Goal: Task Accomplishment & Management: Manage account settings

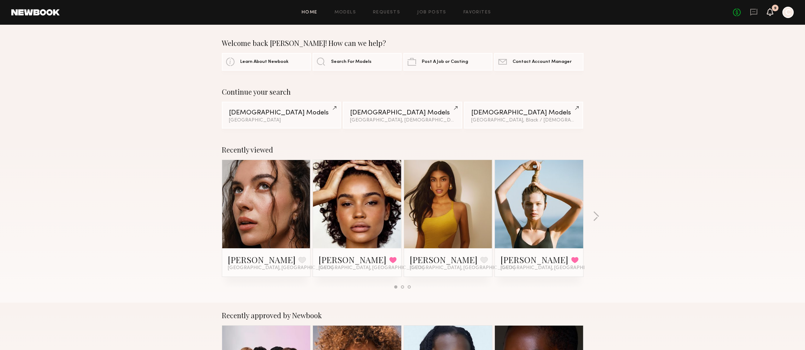
click at [771, 11] on icon at bounding box center [771, 11] width 6 height 5
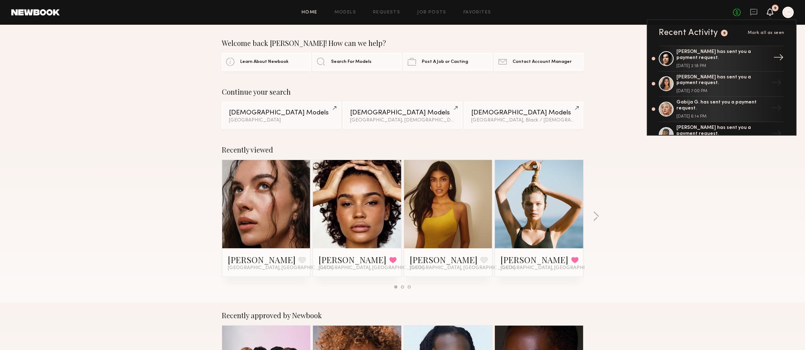
click at [740, 58] on div "[PERSON_NAME] has sent you a payment request." at bounding box center [723, 55] width 92 height 12
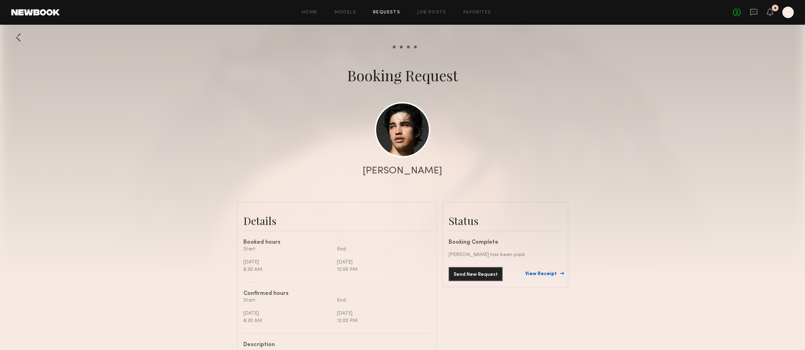
click at [551, 274] on link "View Receipt" at bounding box center [543, 274] width 37 height 5
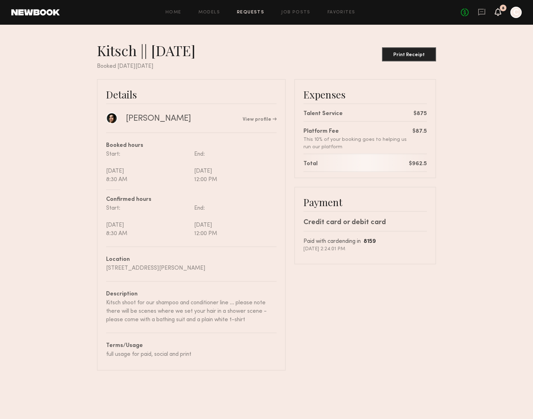
click at [497, 12] on icon at bounding box center [498, 11] width 6 height 5
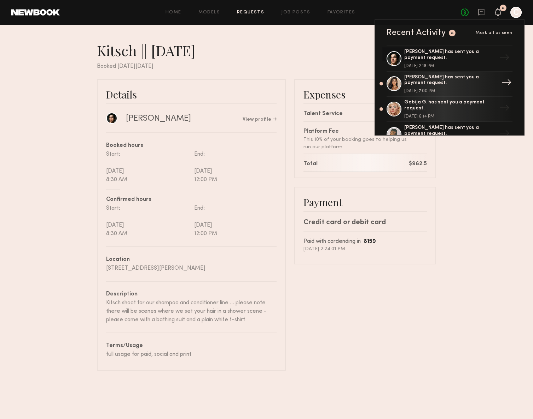
click at [443, 78] on div "[PERSON_NAME] has sent you a payment request." at bounding box center [450, 81] width 92 height 12
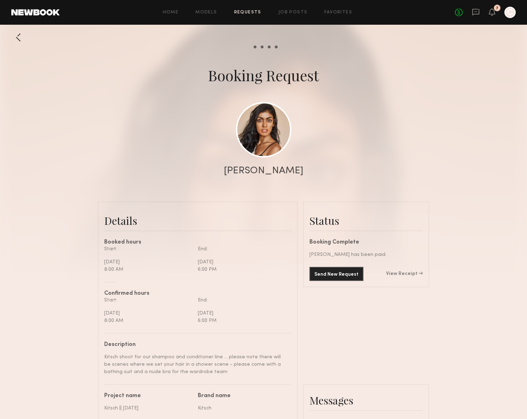
scroll to position [768, 0]
click at [414, 274] on link "View Receipt" at bounding box center [404, 274] width 37 height 5
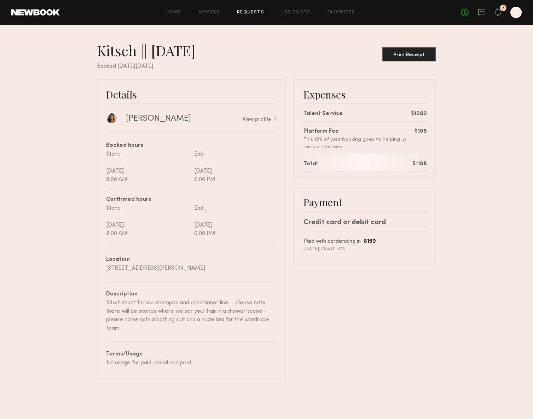
click at [501, 13] on div "No fees up to $5,000 7 C" at bounding box center [490, 12] width 61 height 11
click at [499, 14] on icon at bounding box center [497, 12] width 6 height 8
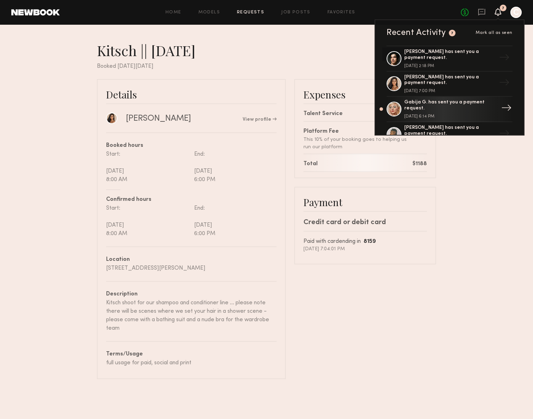
click at [429, 110] on div "Gabija G. has sent you a payment request." at bounding box center [450, 106] width 92 height 12
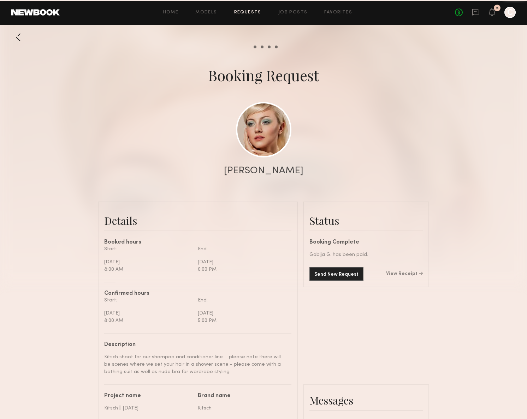
scroll to position [771, 0]
click at [407, 275] on link "View Receipt" at bounding box center [404, 274] width 37 height 5
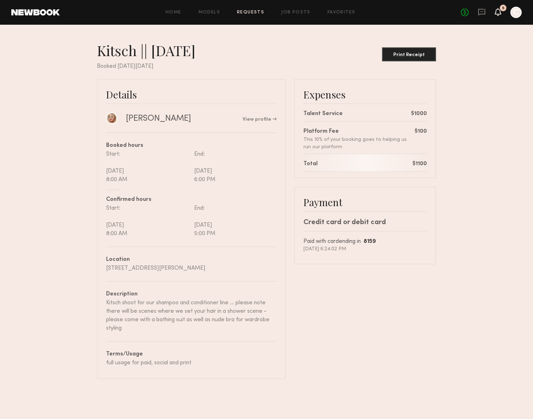
click at [500, 13] on icon at bounding box center [498, 11] width 6 height 5
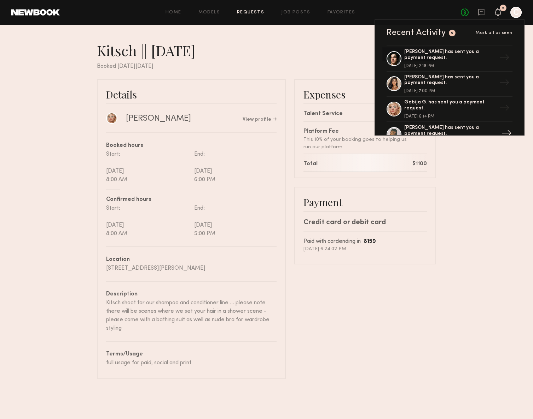
click at [449, 127] on div "[PERSON_NAME] has sent you a payment request." at bounding box center [450, 131] width 92 height 12
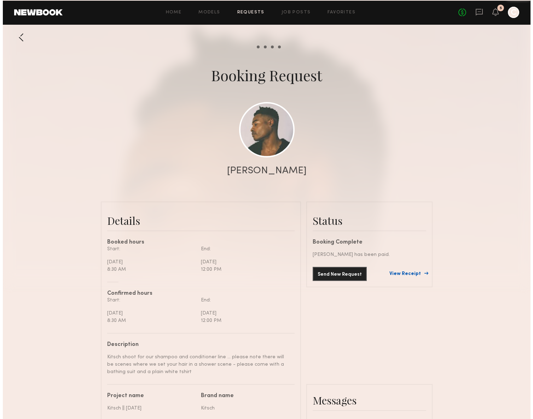
scroll to position [1025, 0]
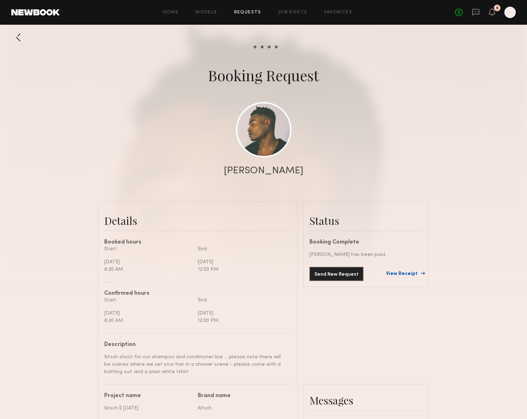
click at [410, 275] on link "View Receipt" at bounding box center [404, 274] width 37 height 5
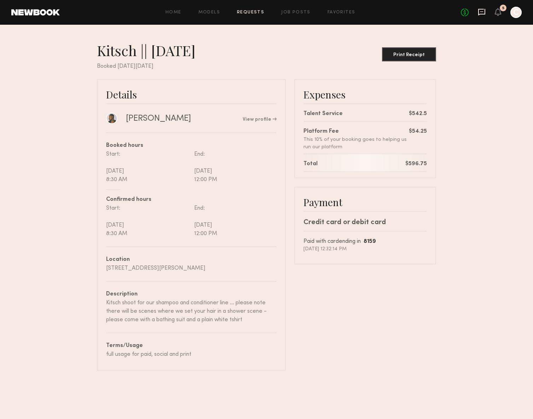
click at [478, 13] on icon at bounding box center [481, 12] width 7 height 7
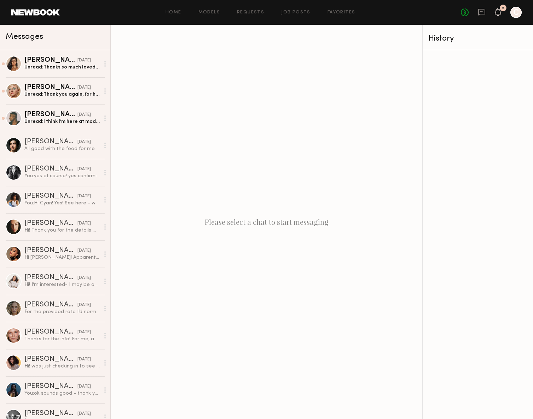
click at [498, 12] on icon at bounding box center [498, 11] width 6 height 5
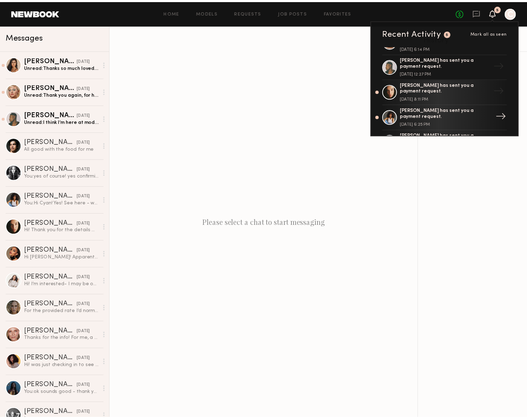
scroll to position [33, 0]
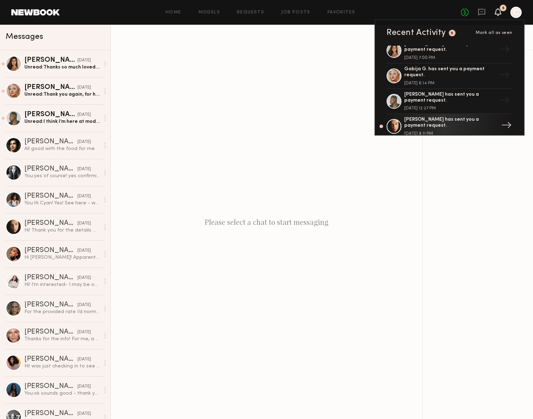
click at [438, 123] on div "[PERSON_NAME] has sent you a payment request." at bounding box center [450, 123] width 92 height 12
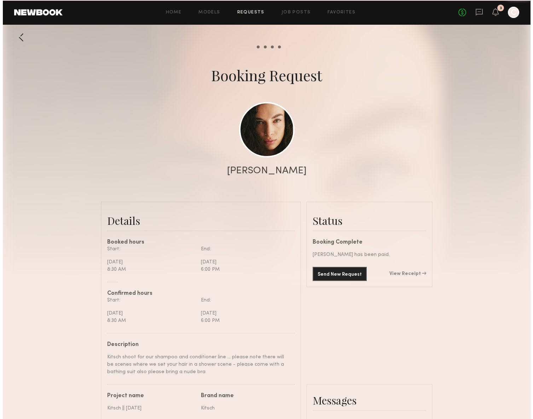
scroll to position [612, 0]
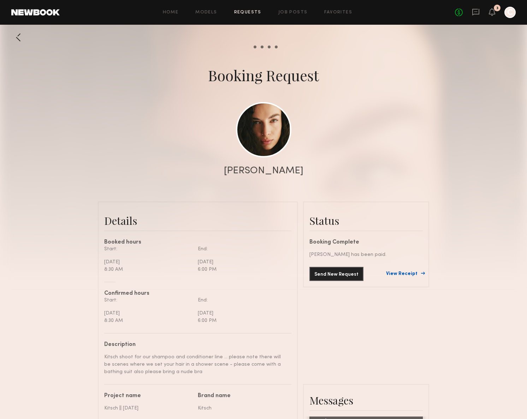
click at [413, 275] on link "View Receipt" at bounding box center [404, 274] width 37 height 5
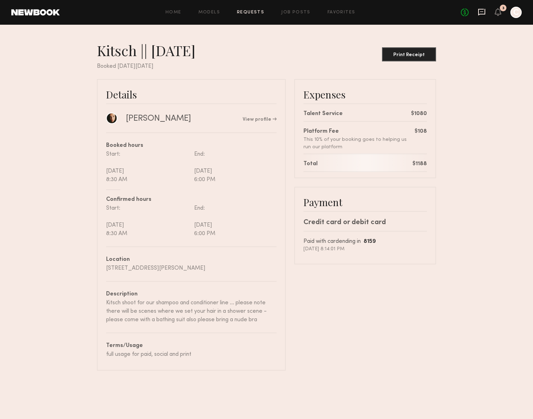
click at [482, 14] on icon at bounding box center [481, 12] width 7 height 7
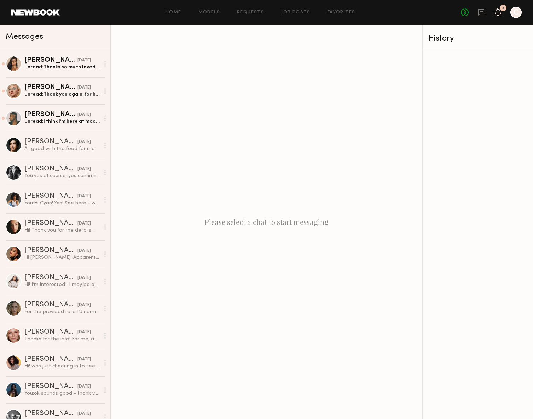
click at [499, 14] on icon at bounding box center [498, 11] width 6 height 5
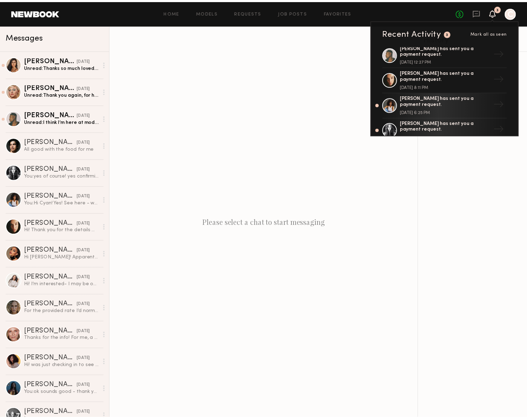
scroll to position [100, 0]
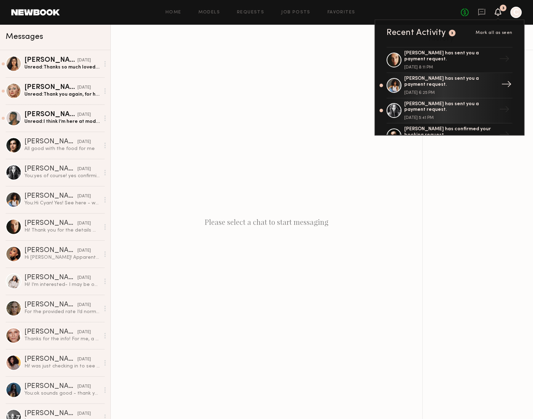
click at [462, 81] on div "[PERSON_NAME] has sent you a payment request." at bounding box center [450, 82] width 92 height 12
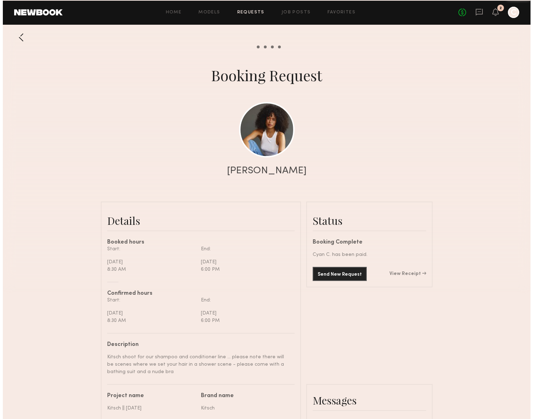
scroll to position [625, 0]
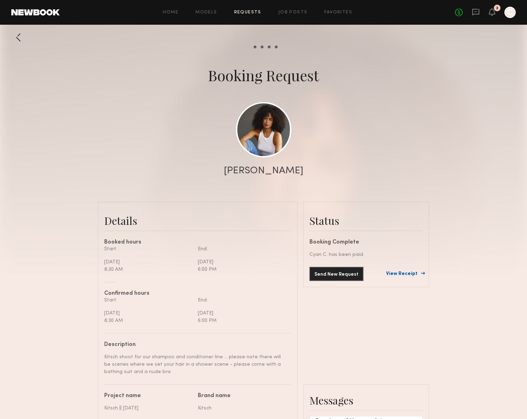
click at [405, 274] on link "View Receipt" at bounding box center [404, 274] width 37 height 5
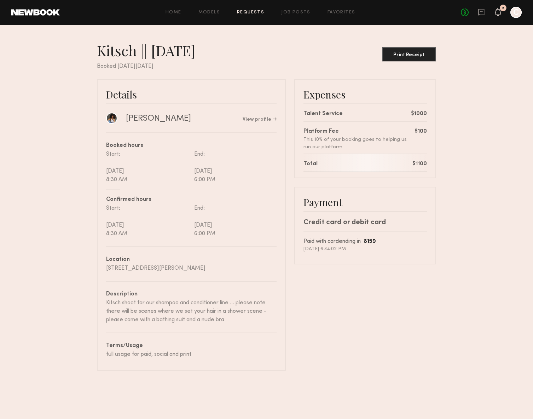
click at [498, 15] on icon at bounding box center [497, 15] width 2 height 1
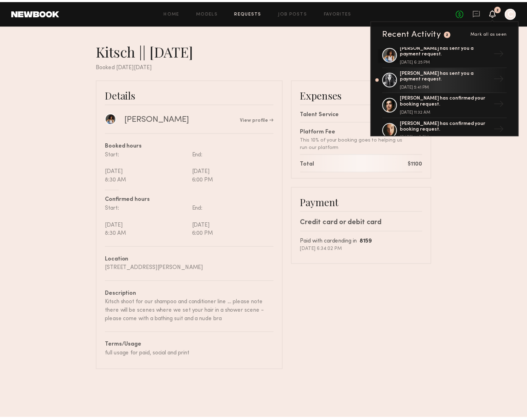
scroll to position [140, 0]
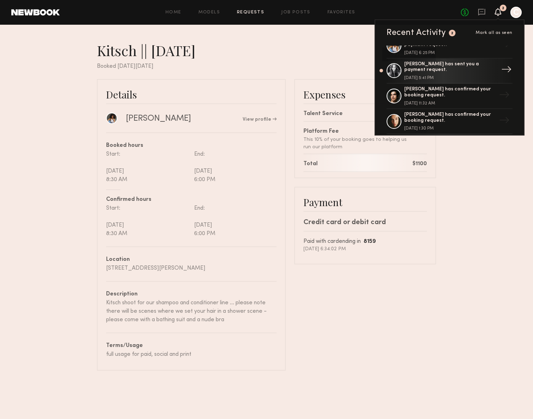
click at [476, 72] on div "[PERSON_NAME] has sent you a payment request." at bounding box center [450, 67] width 92 height 12
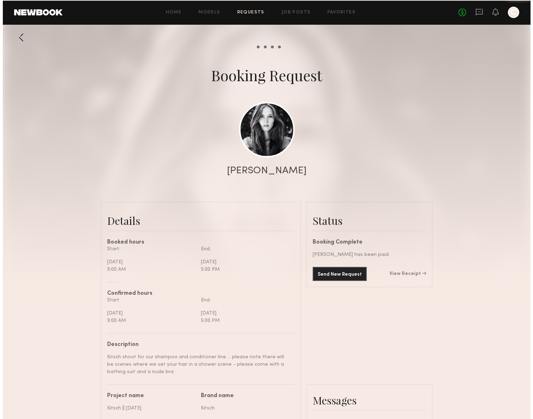
scroll to position [625, 0]
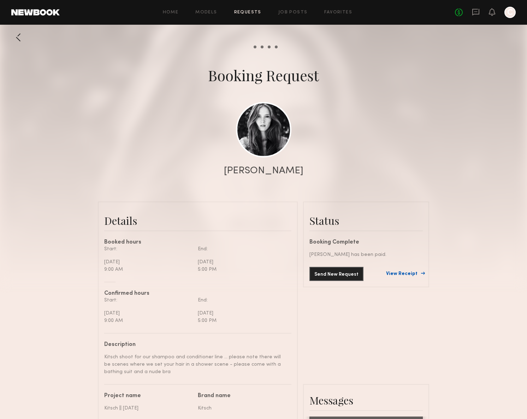
click at [405, 274] on link "View Receipt" at bounding box center [404, 274] width 37 height 5
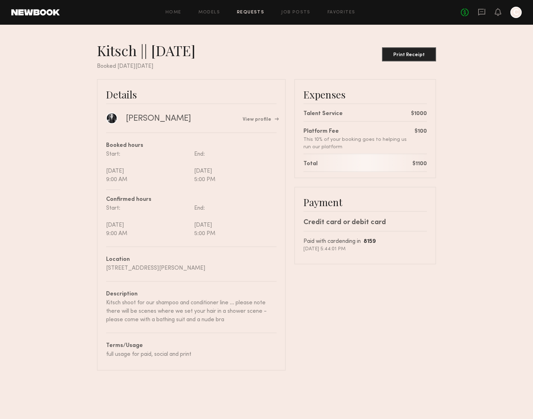
click at [268, 119] on link "View profile" at bounding box center [259, 119] width 34 height 5
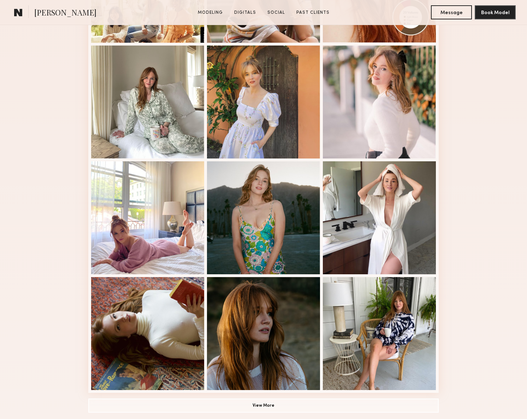
scroll to position [334, 0]
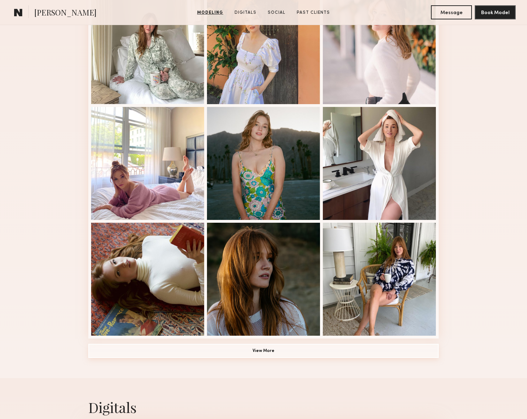
click at [275, 351] on button "View More" at bounding box center [263, 351] width 351 height 14
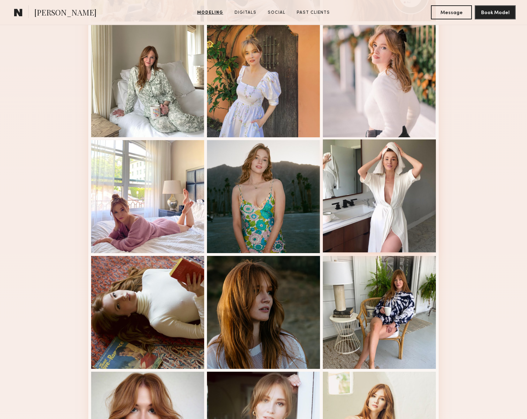
scroll to position [187, 0]
